Goal: Find specific page/section: Find specific page/section

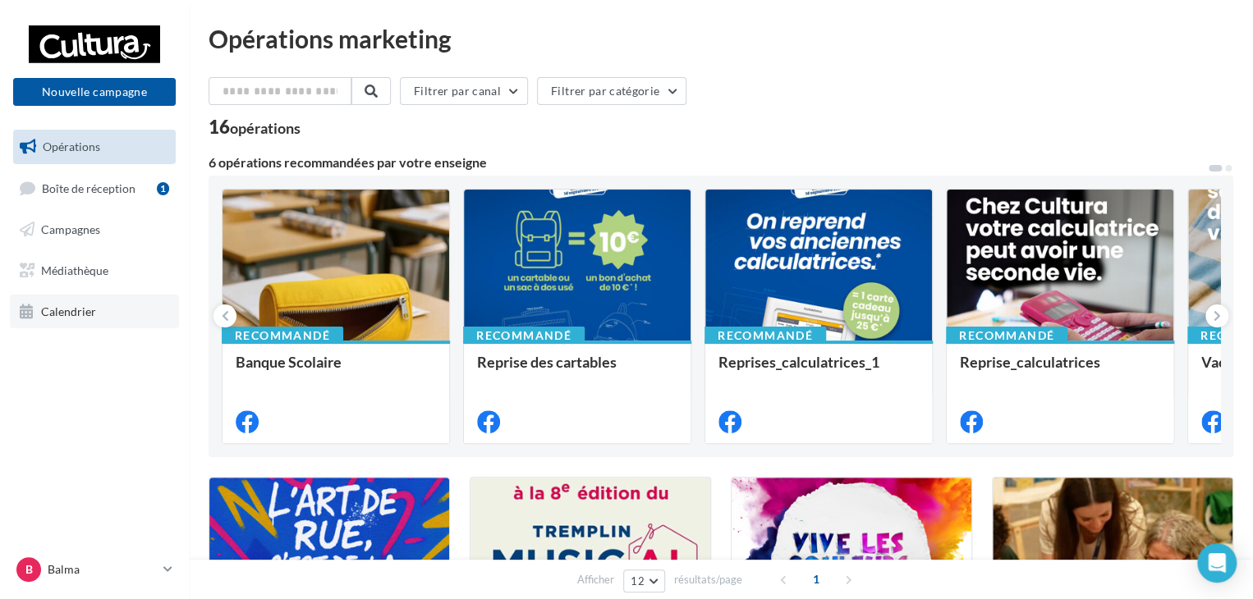
click at [76, 316] on span "Calendrier" at bounding box center [68, 311] width 55 height 14
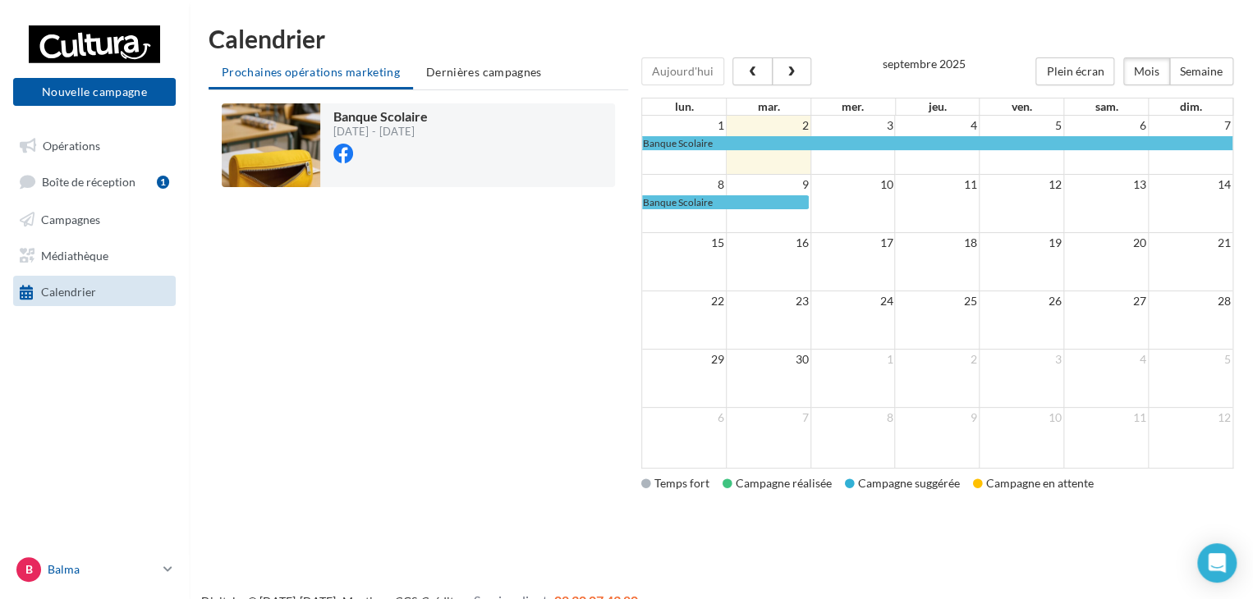
click at [167, 566] on icon at bounding box center [167, 569] width 9 height 14
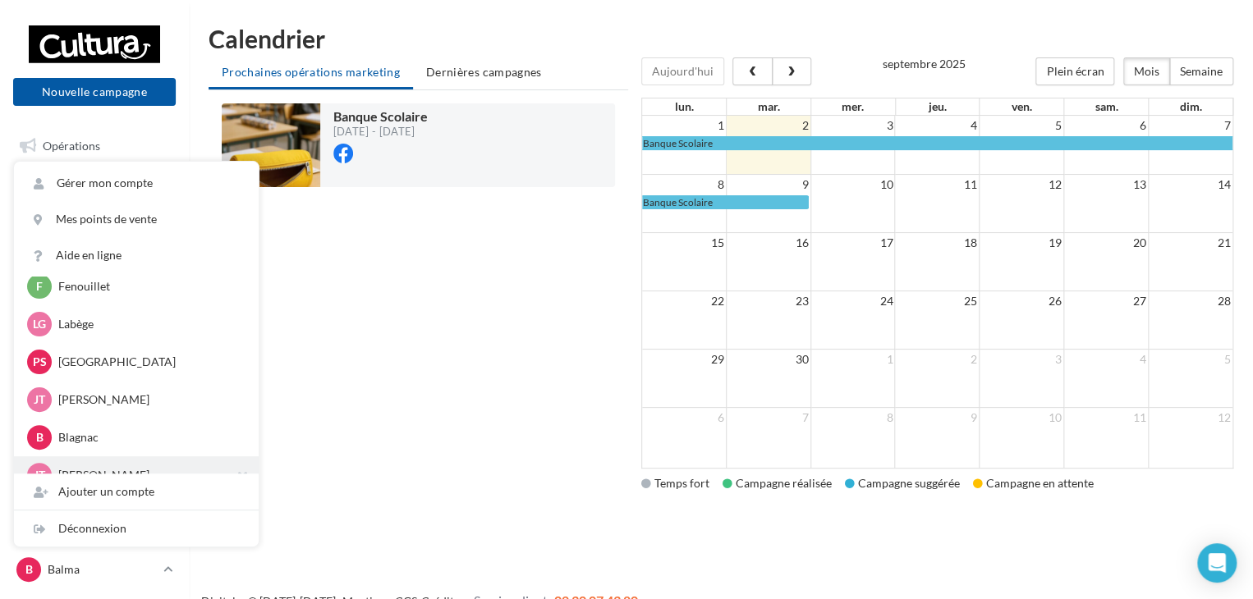
scroll to position [76, 0]
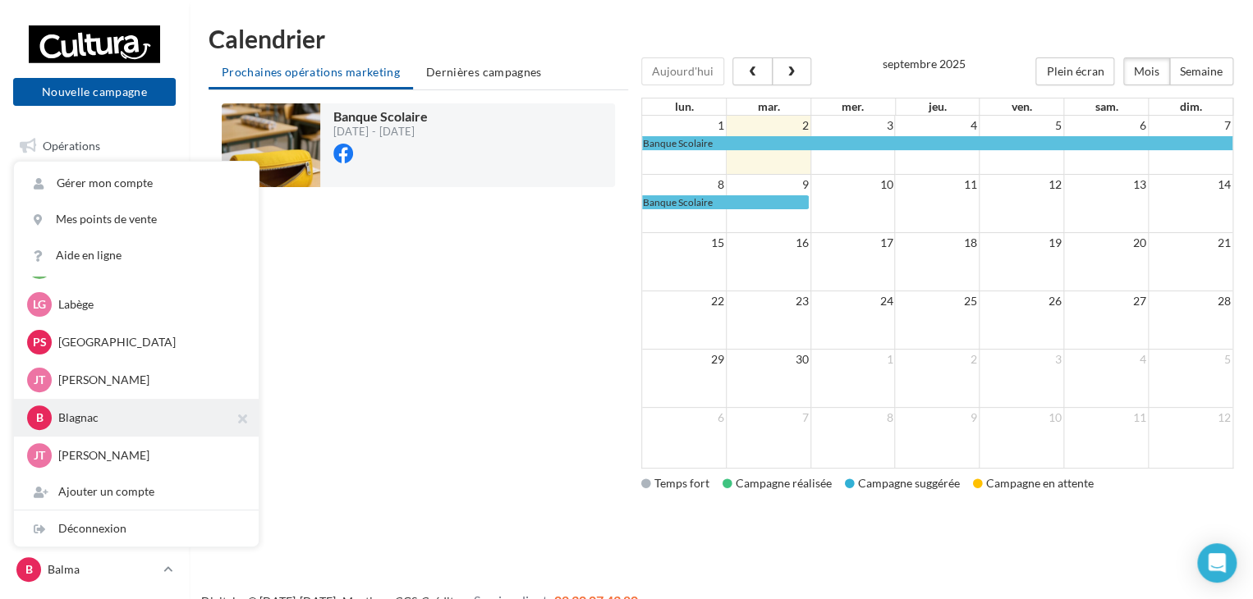
click at [87, 423] on p "Blagnac" at bounding box center [148, 418] width 181 height 16
click at [64, 417] on p "Blagnac" at bounding box center [148, 418] width 181 height 16
